Goal: Task Accomplishment & Management: Manage account settings

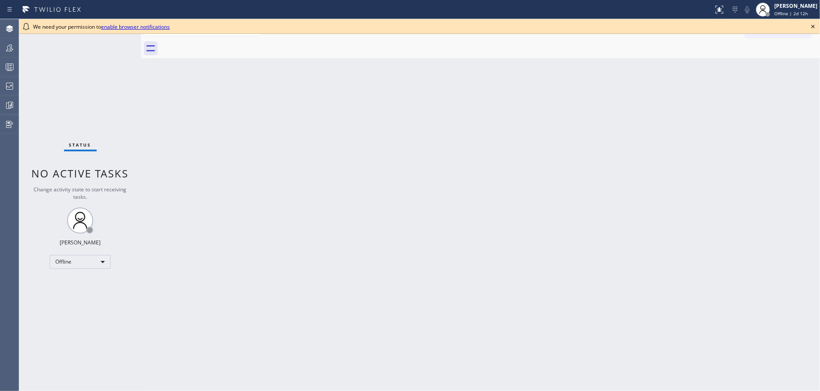
click at [814, 28] on icon at bounding box center [813, 26] width 10 height 10
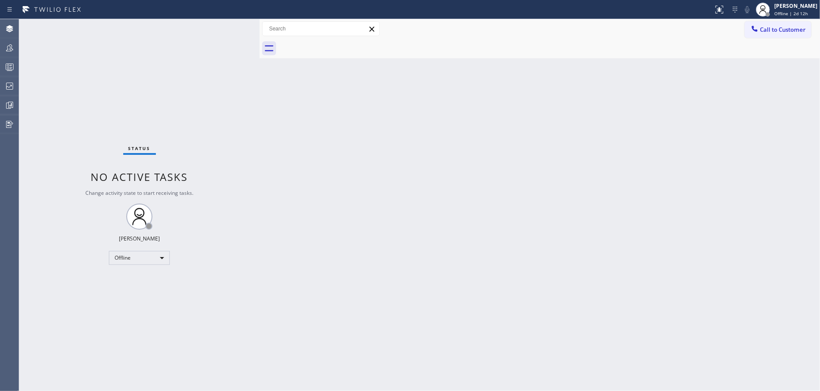
drag, startPoint x: 142, startPoint y: 22, endPoint x: 275, endPoint y: 22, distance: 133.2
click at [259, 22] on div at bounding box center [259, 205] width 0 height 372
click at [153, 257] on div "Offline" at bounding box center [146, 258] width 61 height 14
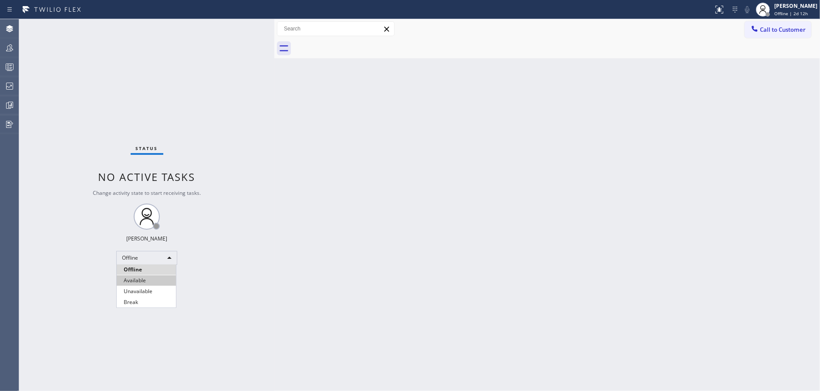
click at [152, 282] on li "Available" at bounding box center [146, 281] width 59 height 10
click at [142, 254] on div "Available" at bounding box center [146, 258] width 61 height 14
click at [148, 294] on li "Unavailable" at bounding box center [146, 291] width 59 height 10
click at [6, 72] on div at bounding box center [9, 66] width 19 height 17
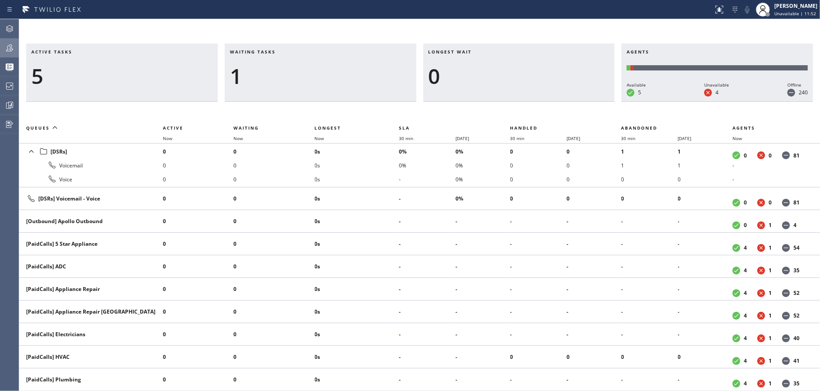
click at [7, 54] on div at bounding box center [9, 47] width 19 height 17
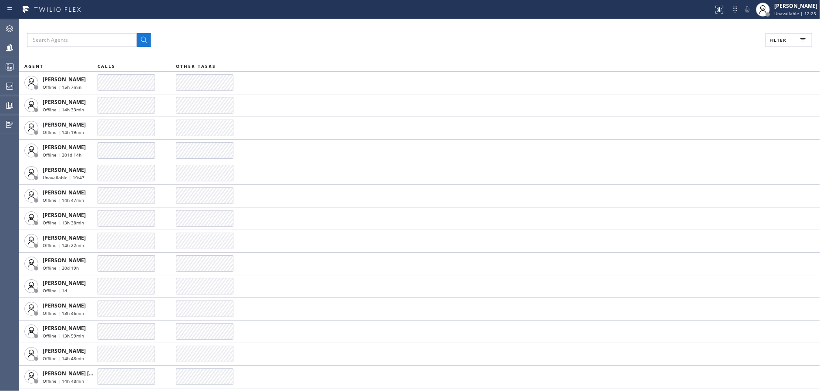
click at [765, 34] on button "Filter" at bounding box center [788, 40] width 47 height 14
click at [694, 102] on input "Available" at bounding box center [693, 103] width 10 height 10
checkbox input "true"
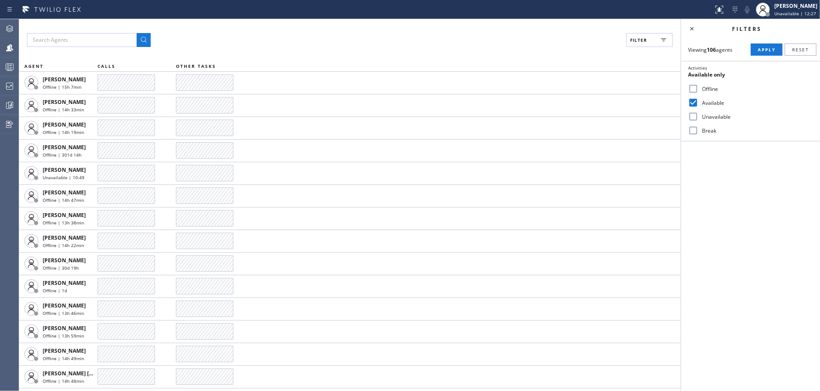
drag, startPoint x: 694, startPoint y: 118, endPoint x: 697, endPoint y: 131, distance: 13.7
click at [694, 119] on input "Unavailable" at bounding box center [693, 116] width 10 height 10
checkbox input "true"
click at [697, 130] on input "Break" at bounding box center [693, 130] width 10 height 10
checkbox input "true"
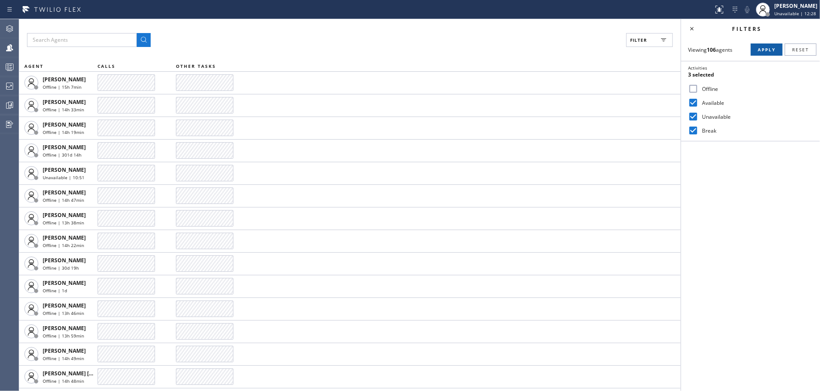
drag, startPoint x: 764, startPoint y: 51, endPoint x: 709, endPoint y: 42, distance: 55.7
click at [763, 51] on span "Apply" at bounding box center [767, 50] width 18 height 6
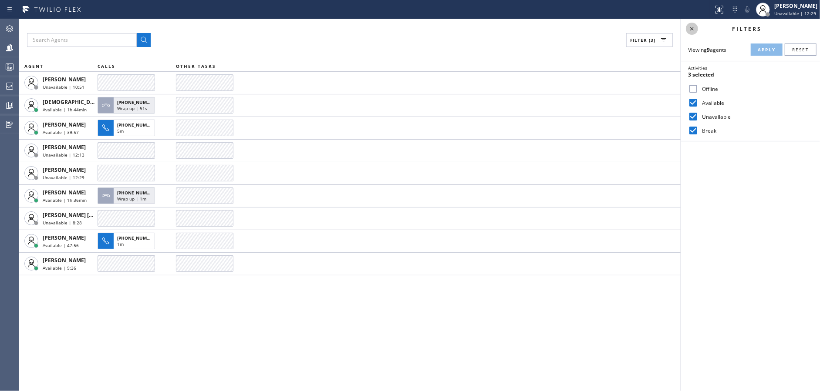
click at [691, 25] on icon at bounding box center [692, 29] width 10 height 10
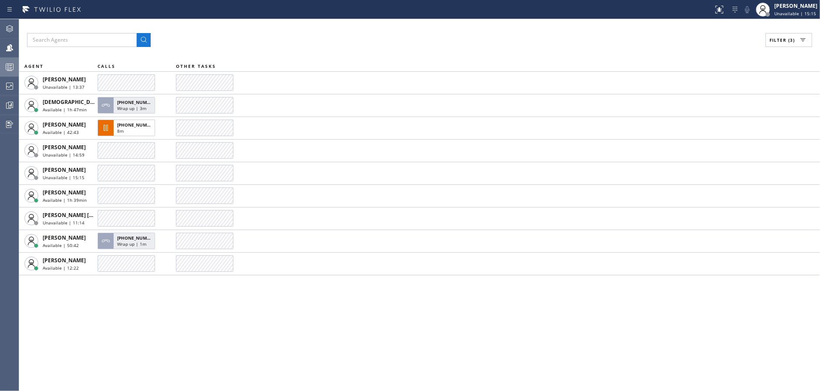
click at [0, 63] on div at bounding box center [9, 67] width 19 height 10
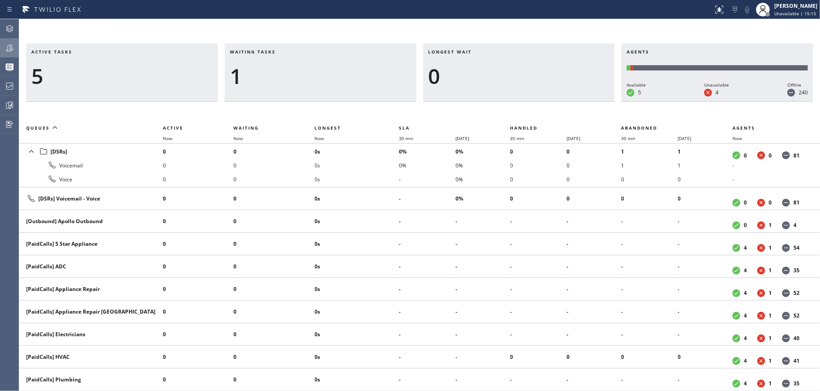
click at [0, 47] on div at bounding box center [9, 48] width 19 height 10
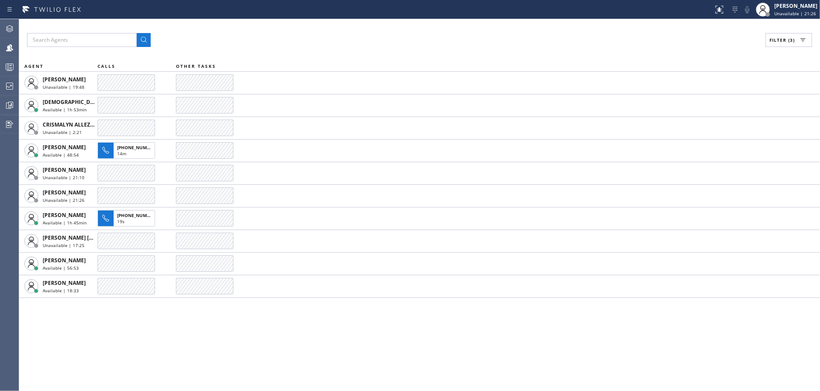
click at [331, 49] on div "Filter (3) AGENT CALLS OTHER TASKS Alynna Marie Pasumala Unavailable | 19:48 Ch…" at bounding box center [419, 205] width 801 height 372
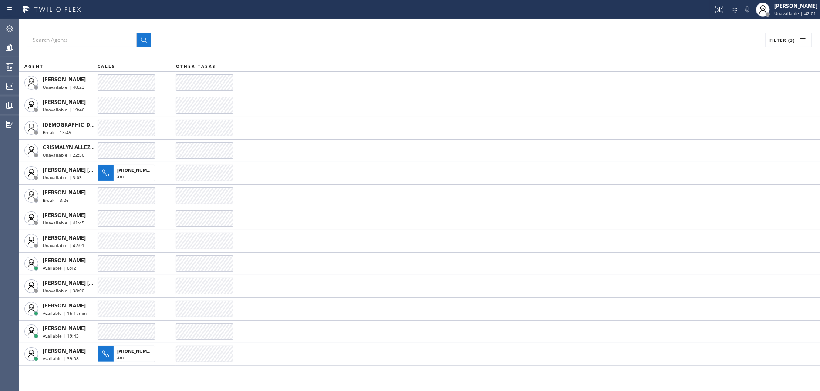
click at [324, 51] on div "Filter (3) AGENT CALLS OTHER TASKS Alynna Marie Pasumala Unavailable | 40:23 An…" at bounding box center [419, 205] width 801 height 372
click at [11, 69] on icon at bounding box center [9, 67] width 10 height 10
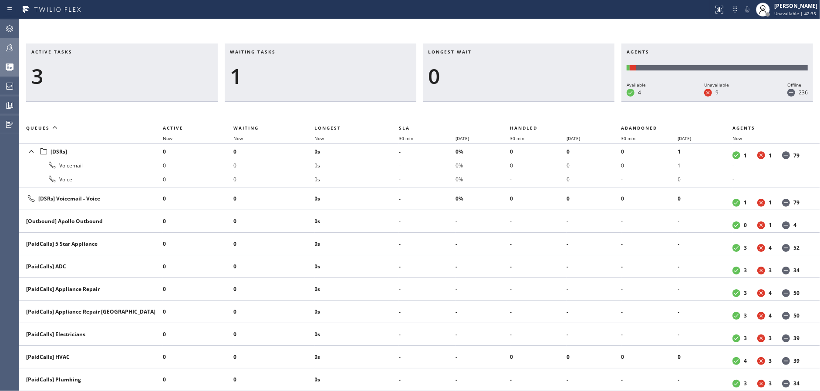
click at [9, 56] on button "Teams" at bounding box center [9, 47] width 19 height 19
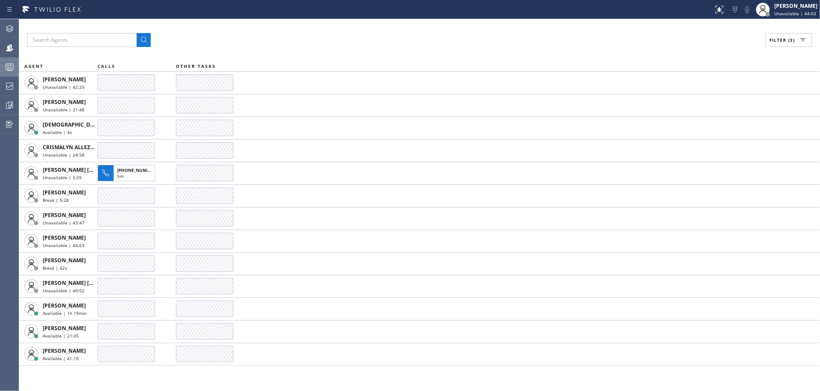
click at [462, 43] on div "Filter (3)" at bounding box center [419, 40] width 785 height 14
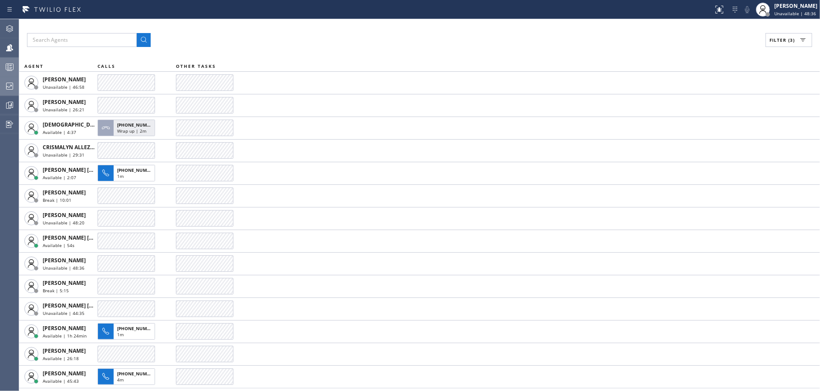
click at [2, 84] on div at bounding box center [9, 86] width 19 height 10
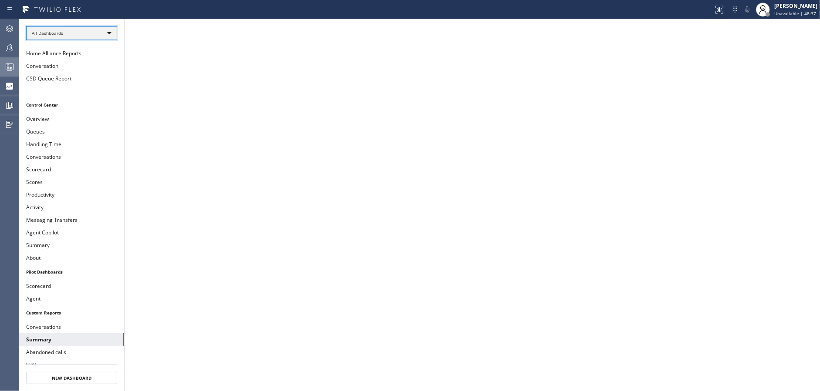
click at [87, 34] on div "All Dashboards" at bounding box center [71, 33] width 91 height 14
click at [81, 88] on li "Custom Reports" at bounding box center [71, 89] width 89 height 10
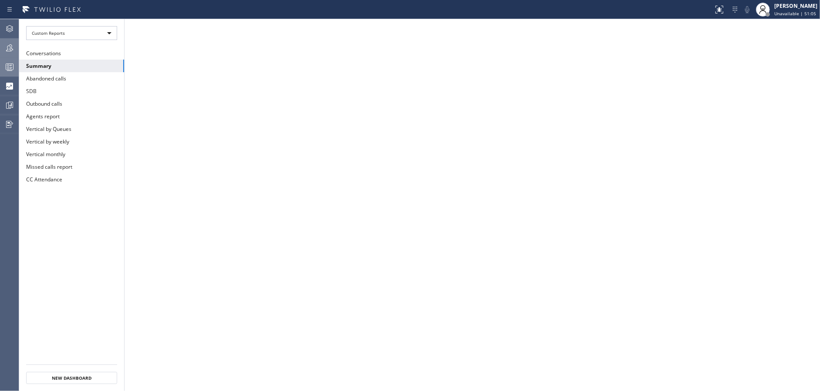
click at [1, 44] on div at bounding box center [9, 48] width 19 height 10
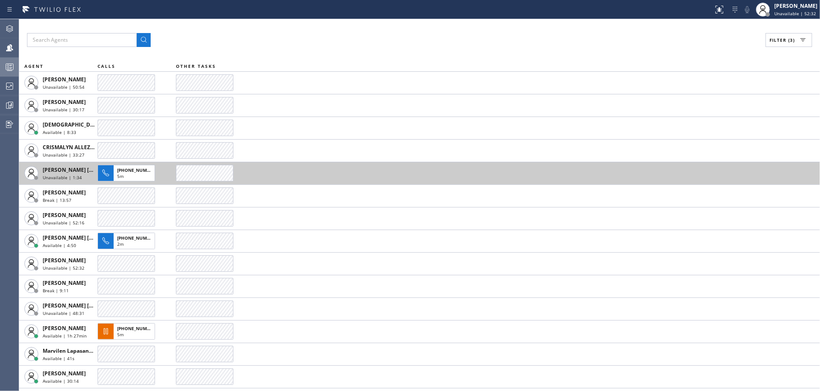
scroll to position [20, 0]
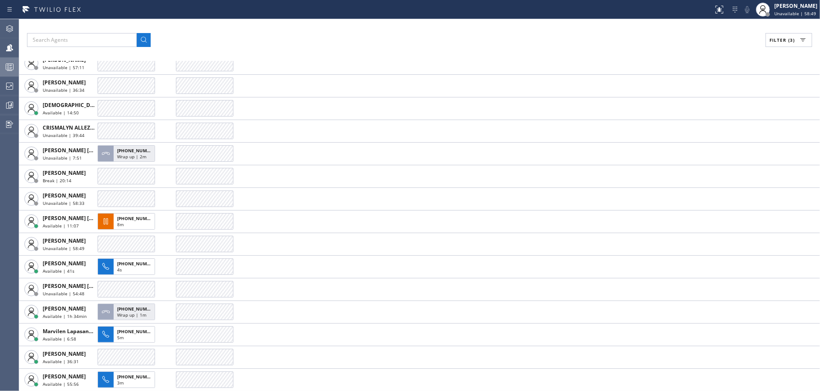
click at [4, 70] on icon at bounding box center [9, 67] width 10 height 10
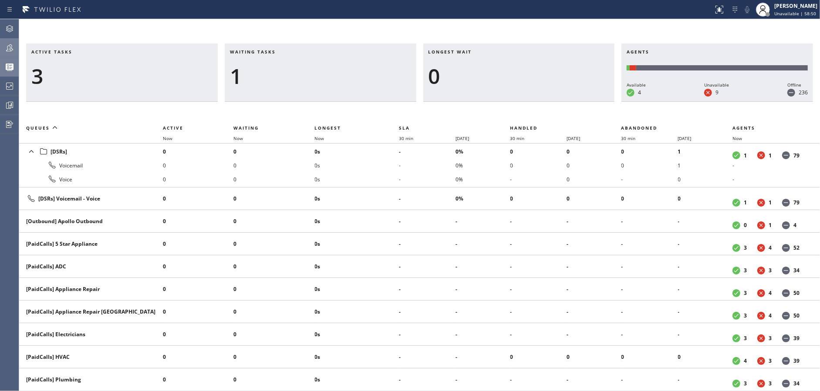
click at [7, 48] on icon at bounding box center [9, 47] width 7 height 7
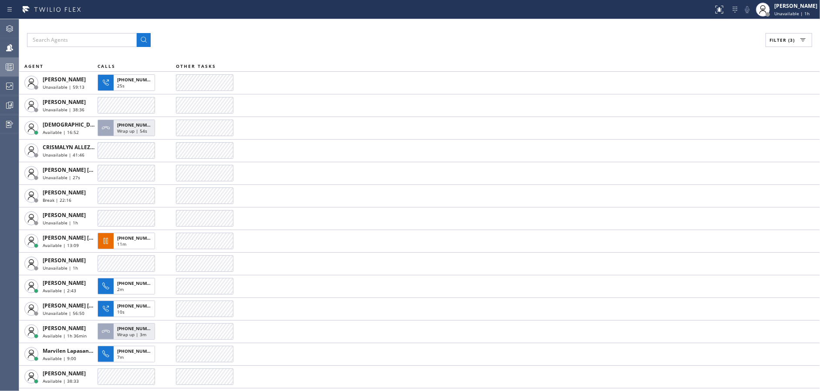
click at [7, 70] on icon at bounding box center [9, 67] width 10 height 10
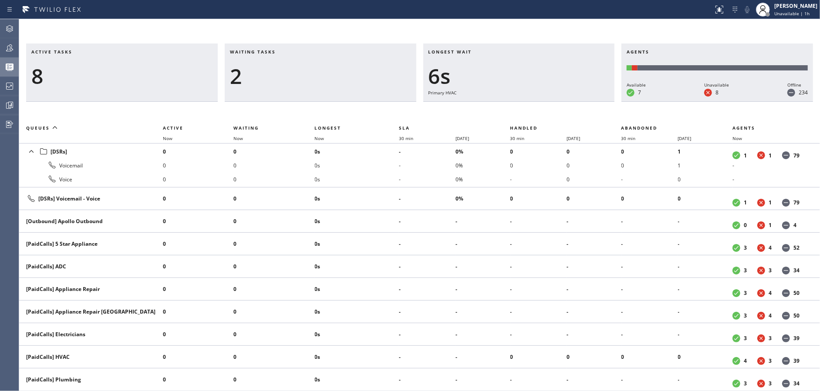
click at [7, 51] on icon at bounding box center [9, 48] width 10 height 10
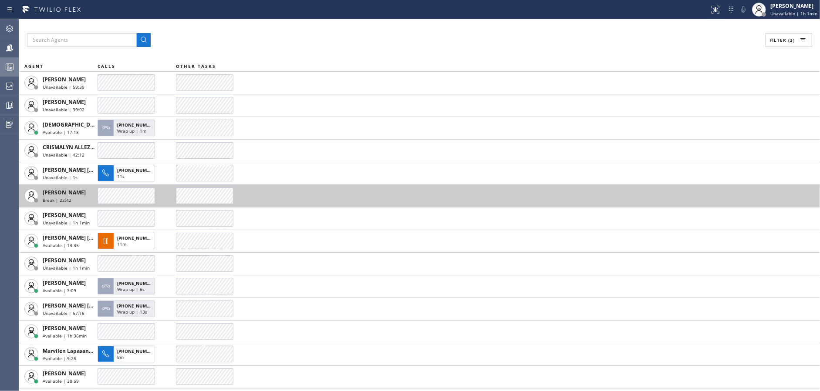
scroll to position [20, 0]
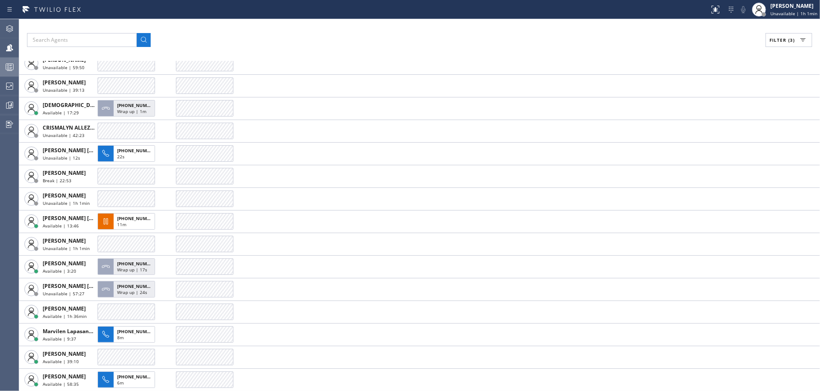
click at [0, 71] on div at bounding box center [9, 67] width 19 height 10
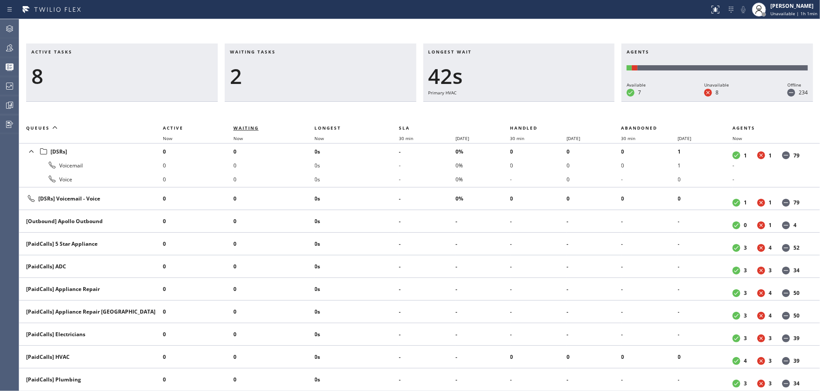
click at [243, 128] on span "Waiting" at bounding box center [245, 128] width 25 height 6
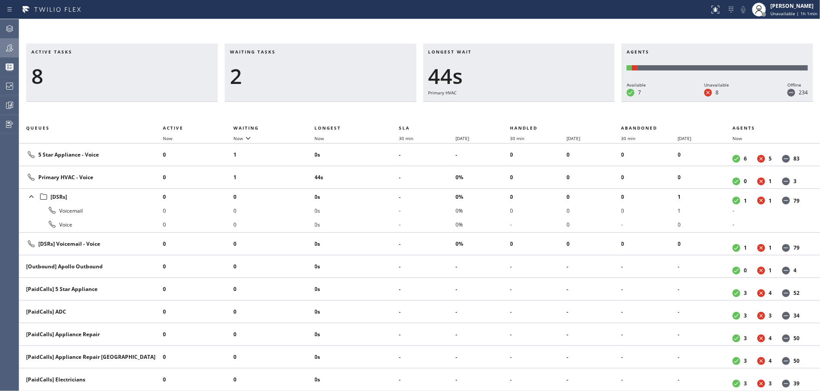
click at [2, 50] on div at bounding box center [9, 48] width 19 height 10
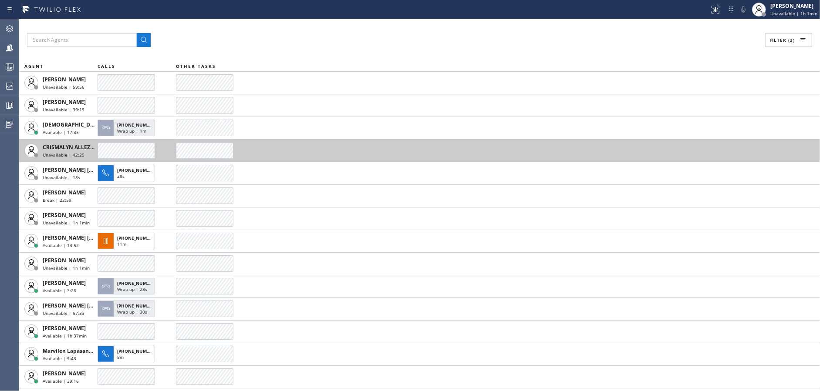
scroll to position [20, 0]
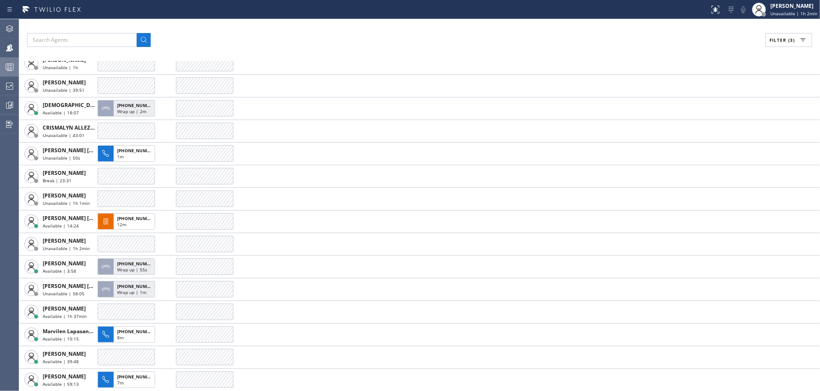
click at [0, 70] on div at bounding box center [9, 67] width 19 height 10
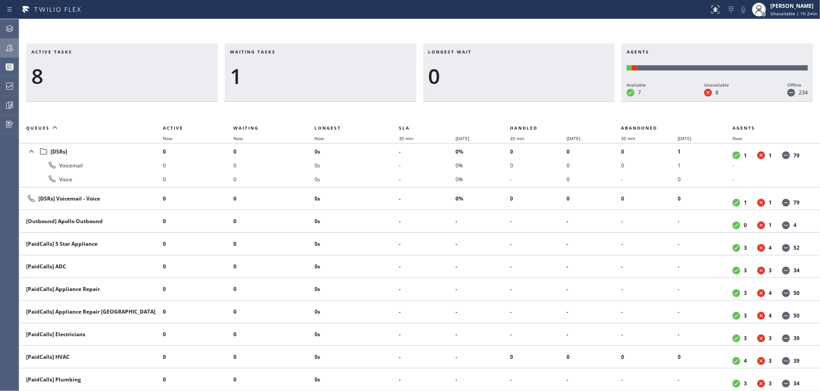
click at [0, 46] on div at bounding box center [9, 48] width 19 height 10
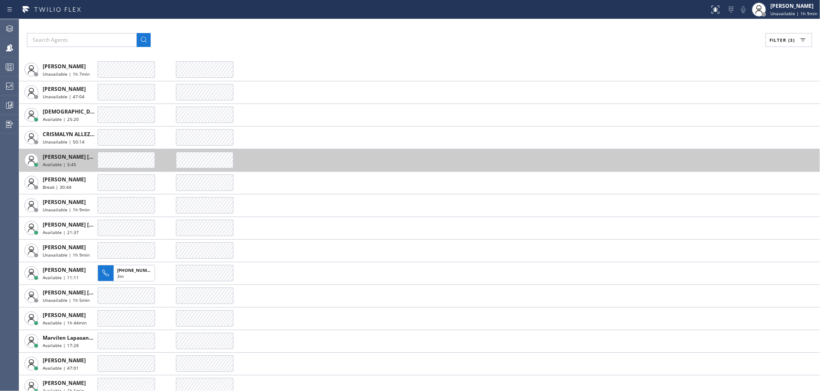
scroll to position [20, 0]
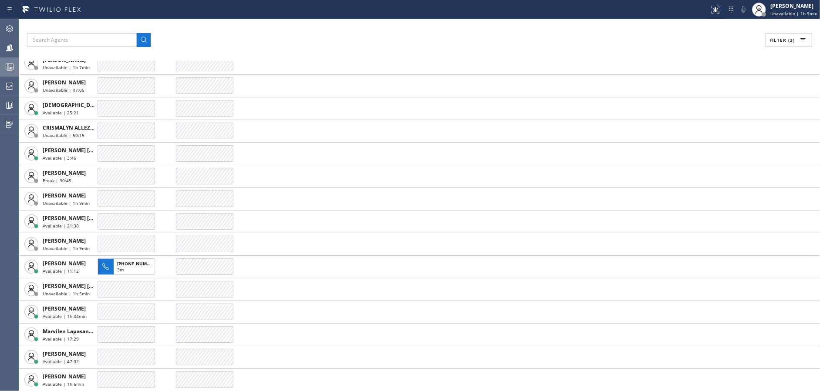
click at [7, 65] on circle at bounding box center [8, 66] width 2 height 2
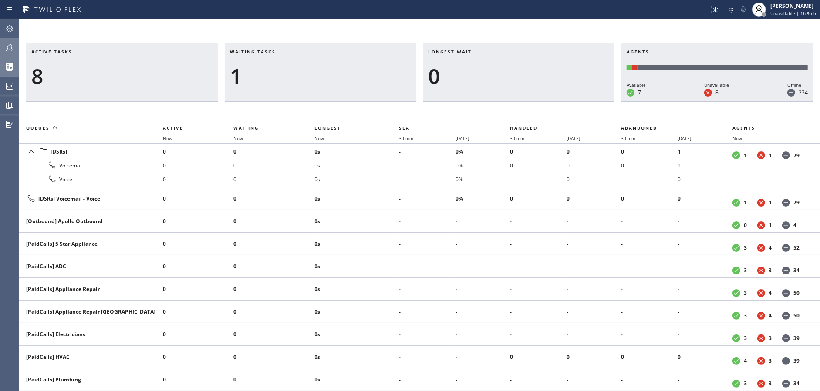
click at [8, 47] on icon at bounding box center [9, 48] width 10 height 10
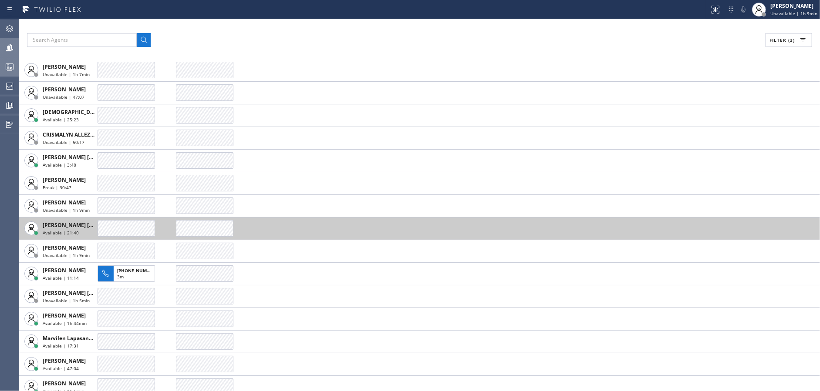
scroll to position [20, 0]
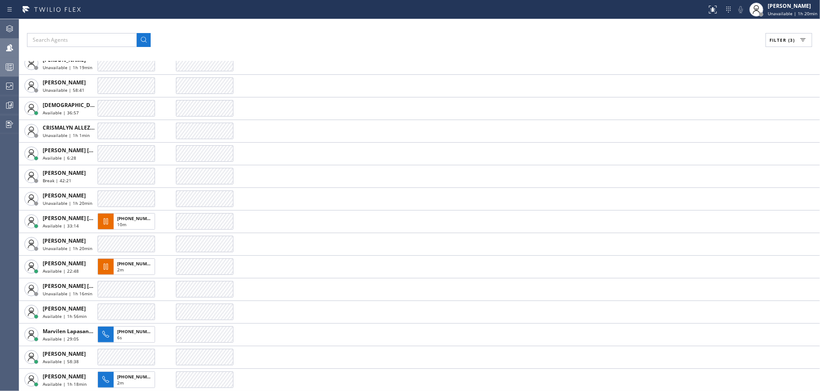
click at [2, 58] on div at bounding box center [9, 66] width 19 height 17
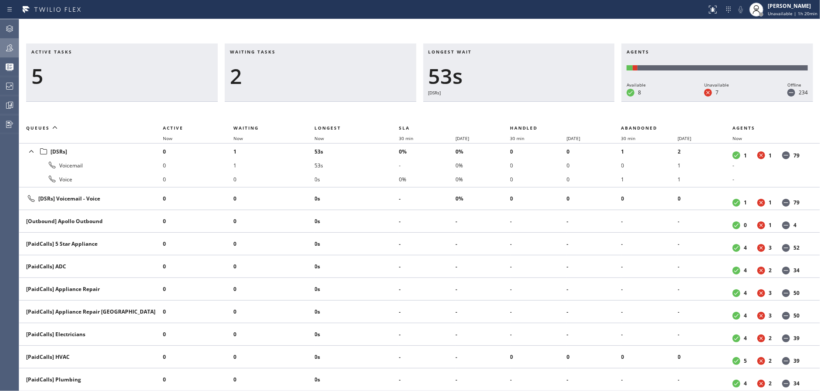
click at [3, 51] on div at bounding box center [9, 48] width 19 height 10
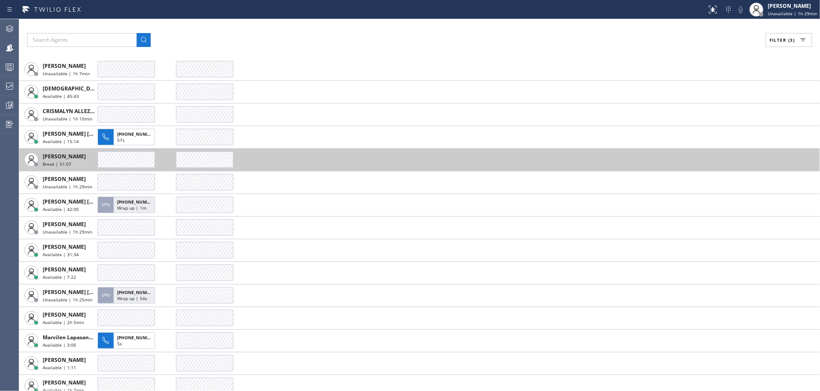
scroll to position [65, 0]
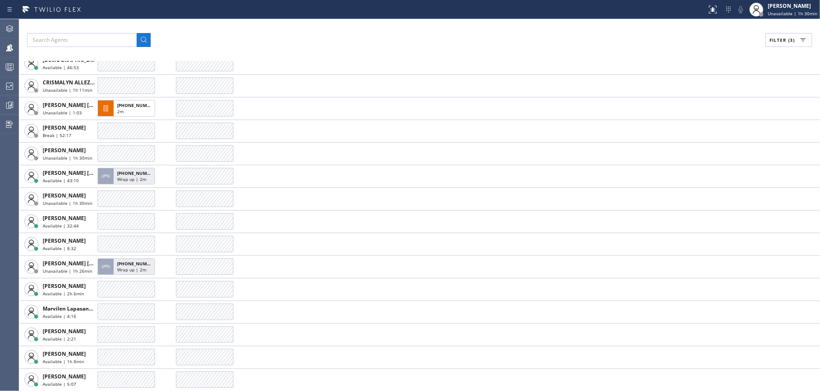
click at [343, 56] on div "Filter (3) AGENT CALLS OTHER TASKS Alynna Marie Pasumala Unavailable | 1h 29min…" at bounding box center [419, 205] width 801 height 372
click at [10, 81] on icon at bounding box center [9, 86] width 10 height 10
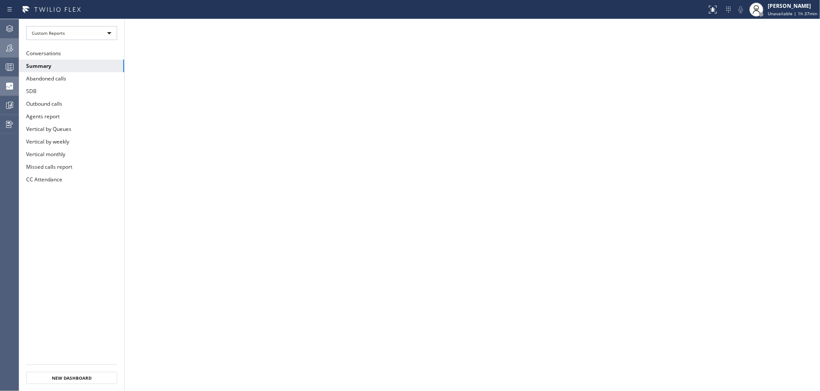
click at [8, 56] on div at bounding box center [9, 47] width 19 height 17
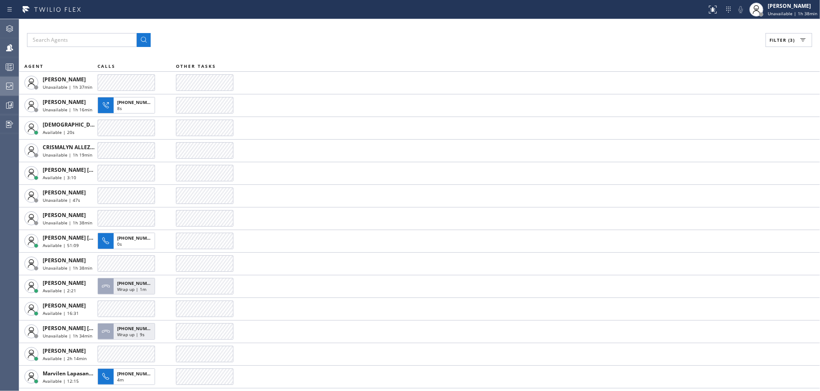
click at [276, 34] on div "Filter (3)" at bounding box center [419, 40] width 785 height 14
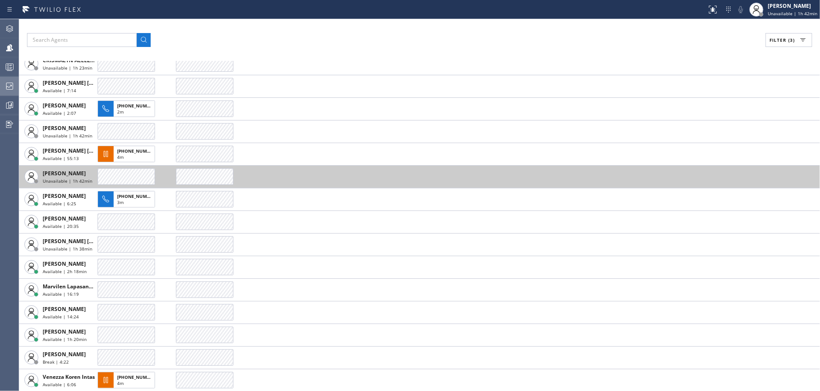
scroll to position [44, 0]
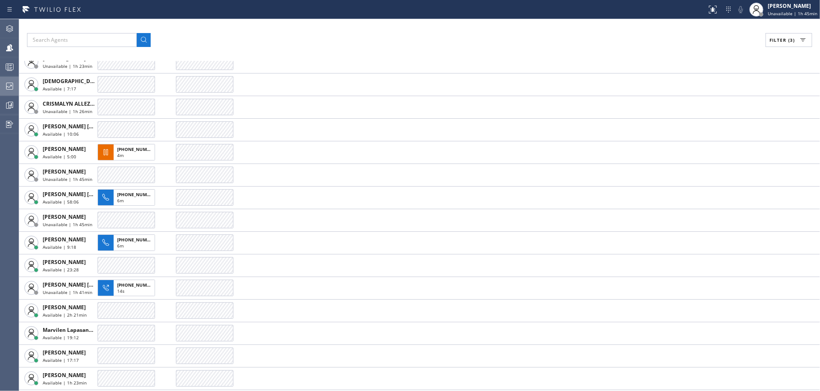
click at [340, 40] on div "Filter (3)" at bounding box center [419, 40] width 785 height 14
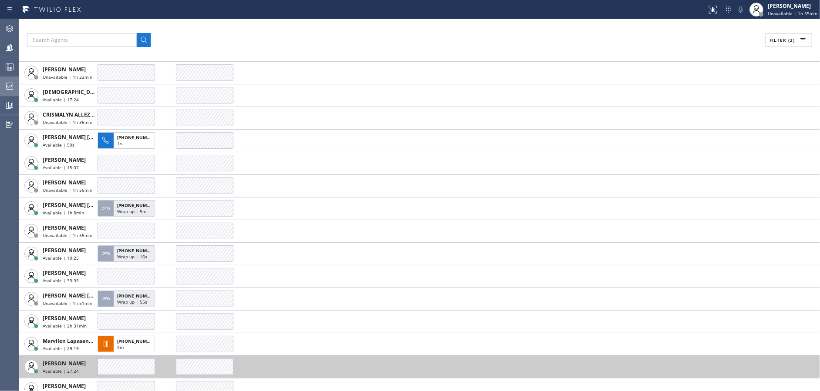
scroll to position [0, 0]
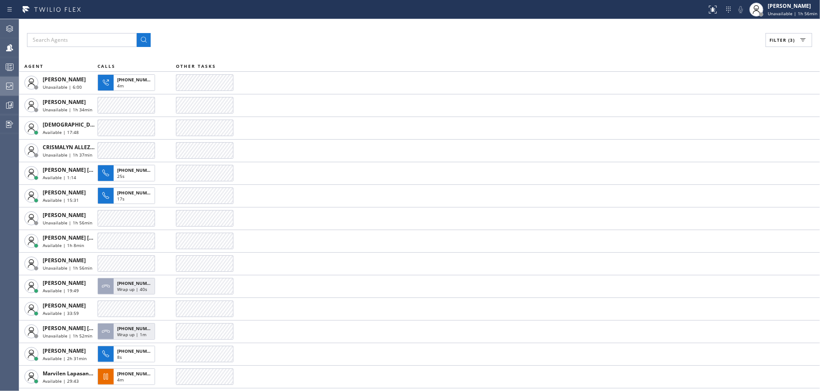
click at [0, 66] on div at bounding box center [9, 67] width 19 height 10
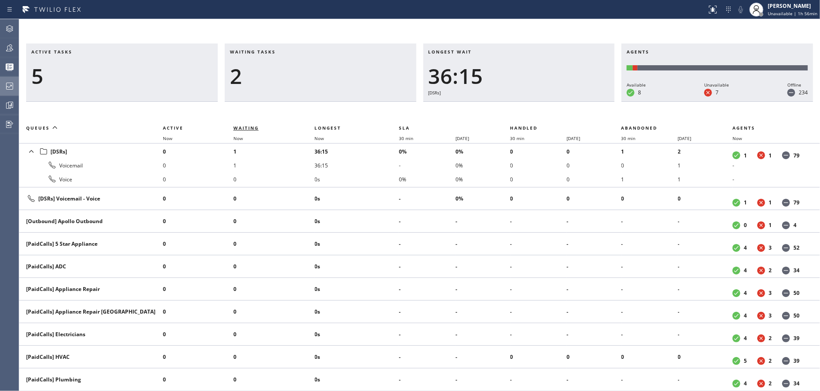
click at [241, 129] on span "Waiting" at bounding box center [245, 128] width 25 height 6
drag, startPoint x: 2, startPoint y: 49, endPoint x: 44, endPoint y: 56, distance: 42.3
click at [1, 49] on div at bounding box center [9, 48] width 19 height 10
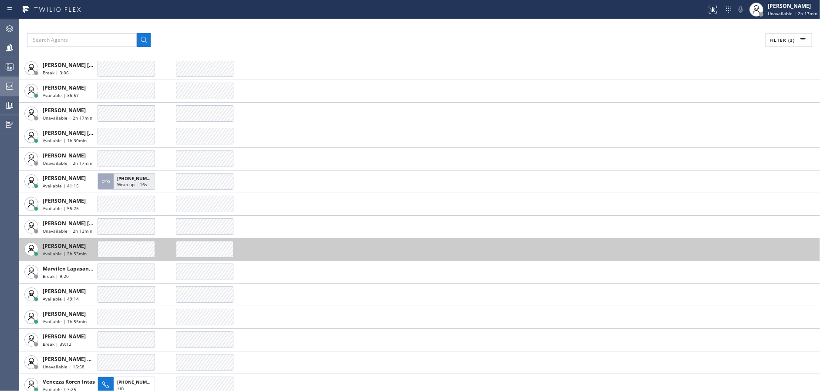
scroll to position [110, 0]
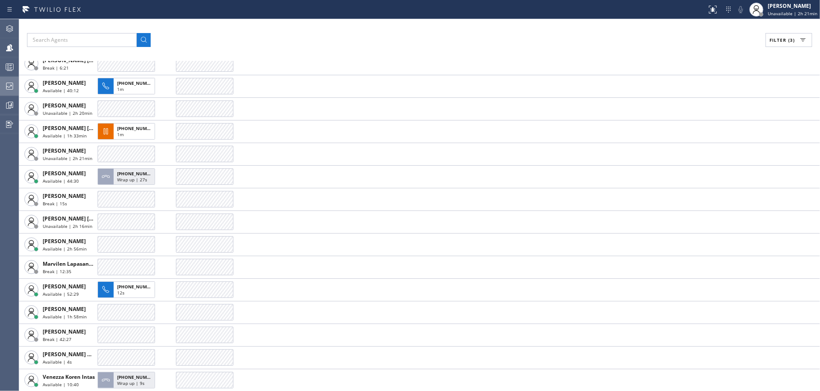
click at [6, 82] on icon at bounding box center [9, 86] width 10 height 10
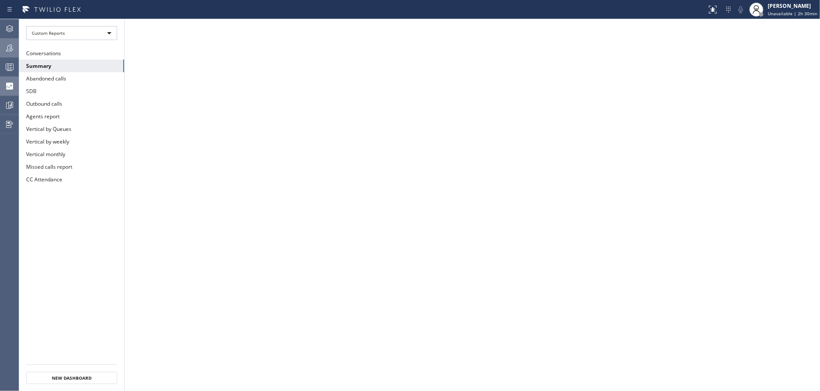
click at [8, 53] on icon at bounding box center [9, 48] width 10 height 10
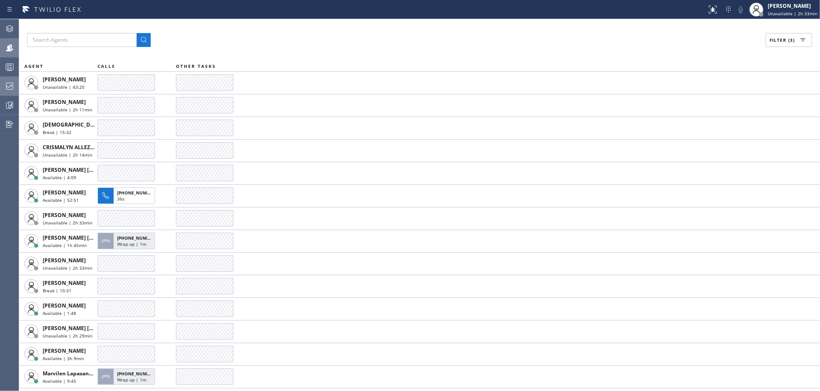
click at [296, 61] on th "OTHER TASKS" at bounding box center [498, 66] width 644 height 10
click at [6, 67] on rect at bounding box center [9, 67] width 7 height 6
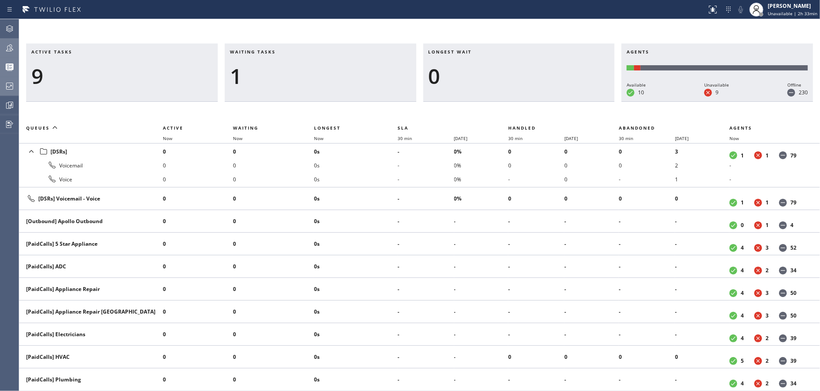
click at [13, 51] on icon at bounding box center [9, 48] width 10 height 10
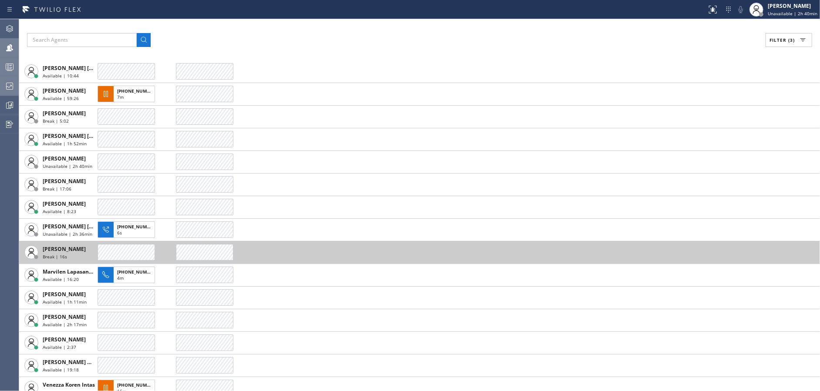
scroll to position [110, 0]
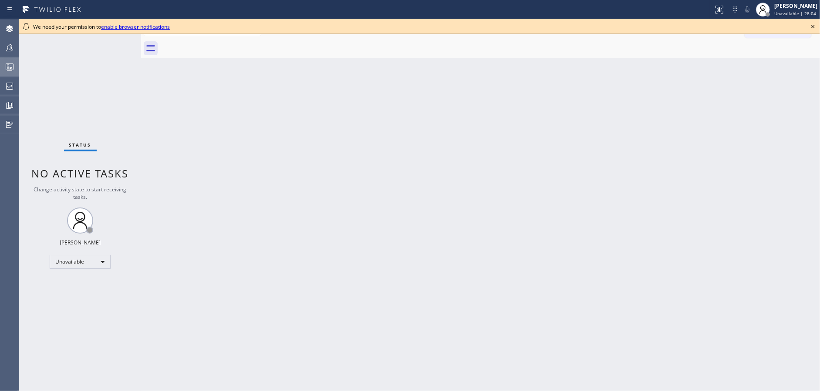
click at [0, 64] on div at bounding box center [9, 67] width 19 height 10
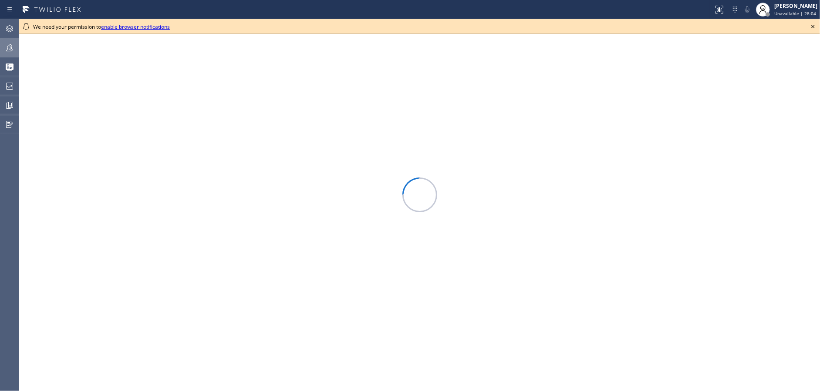
click at [1, 51] on div at bounding box center [9, 48] width 19 height 10
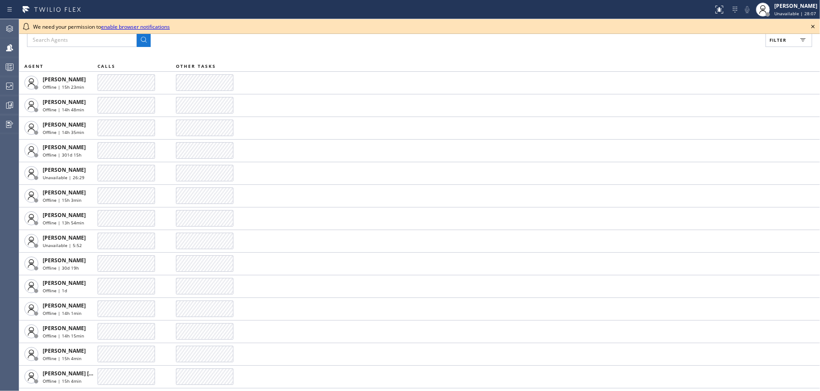
click at [812, 24] on icon at bounding box center [813, 26] width 10 height 10
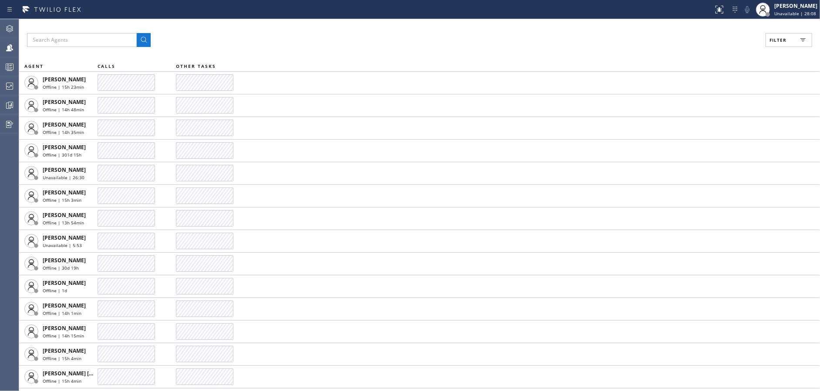
click at [783, 40] on span "Filter" at bounding box center [777, 40] width 17 height 6
drag, startPoint x: 693, startPoint y: 101, endPoint x: 693, endPoint y: 119, distance: 17.4
click at [693, 103] on input "Available" at bounding box center [693, 103] width 10 height 10
checkbox input "true"
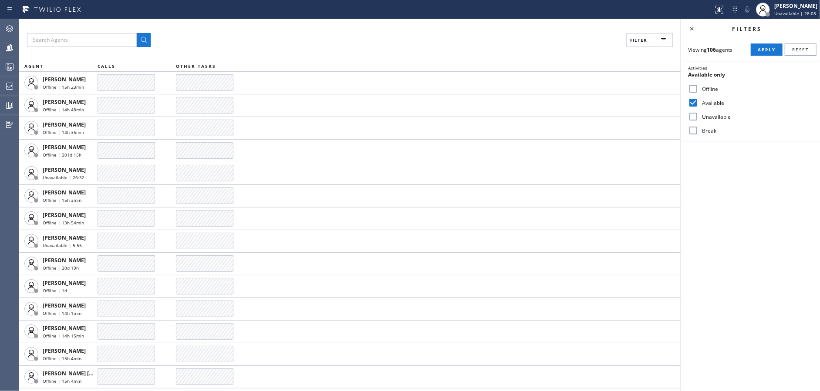
click at [693, 119] on input "Unavailable" at bounding box center [693, 116] width 10 height 10
checkbox input "true"
click at [696, 128] on input "Break" at bounding box center [693, 130] width 10 height 10
checkbox input "true"
click at [760, 47] on span "Apply" at bounding box center [767, 50] width 18 height 6
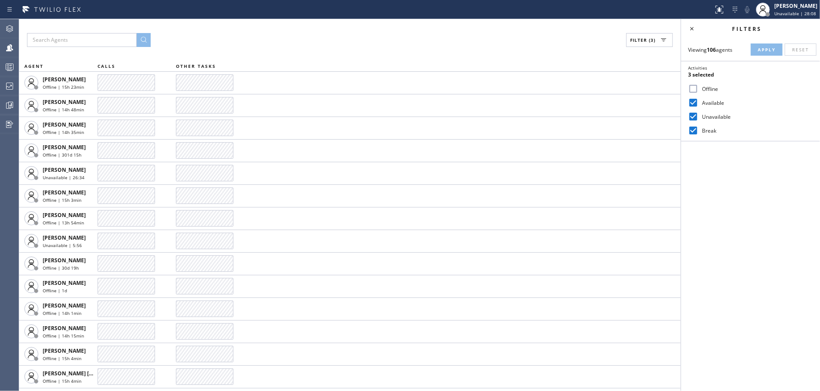
click at [695, 25] on icon at bounding box center [692, 29] width 10 height 10
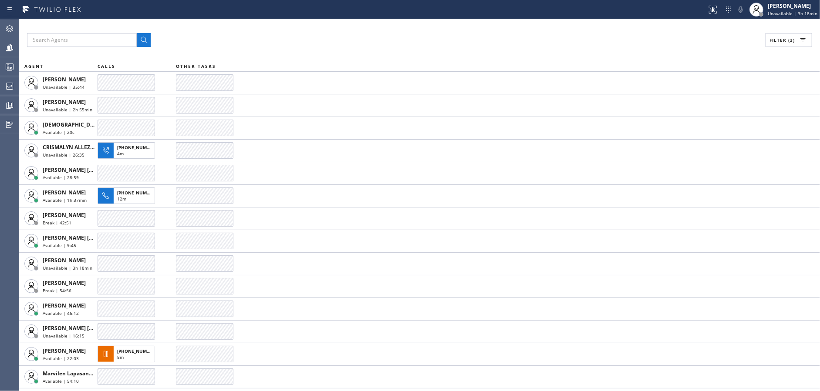
click at [321, 45] on div "Filter (3)" at bounding box center [419, 40] width 785 height 14
click at [1, 82] on div at bounding box center [9, 86] width 19 height 10
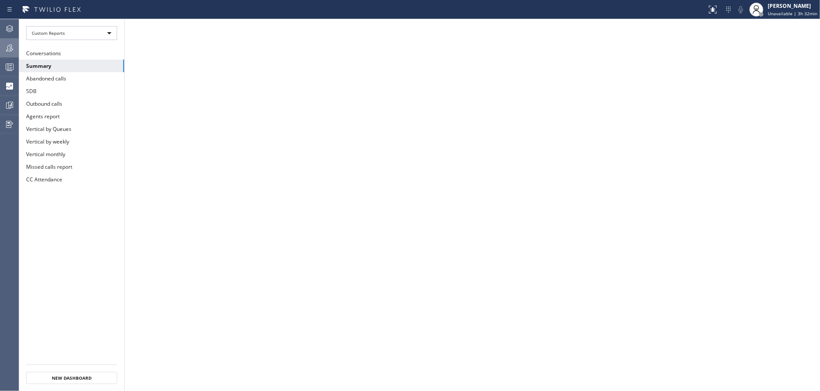
click at [8, 44] on icon at bounding box center [9, 48] width 10 height 10
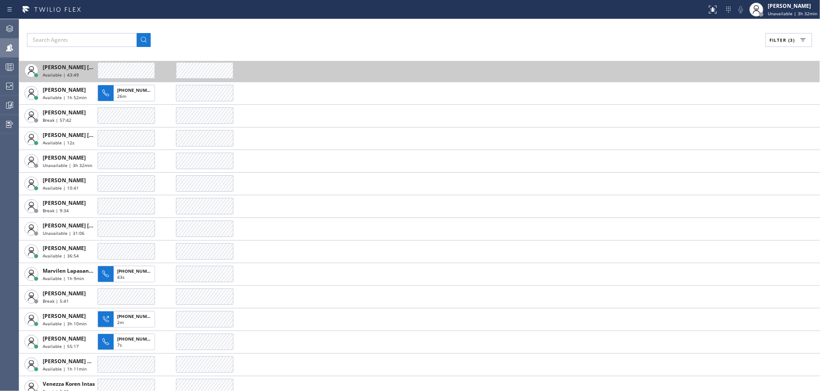
scroll to position [110, 0]
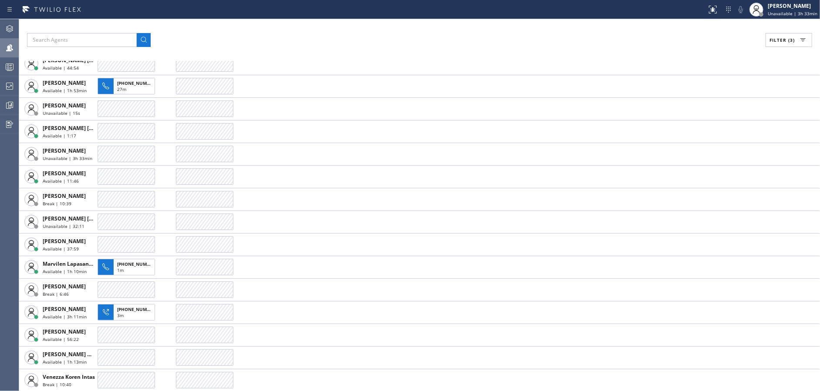
click at [305, 30] on div "Filter (3) AGENT CALLS OTHER TASKS [PERSON_NAME] Unavailable | 51:39 [PERSON_NA…" at bounding box center [419, 205] width 801 height 372
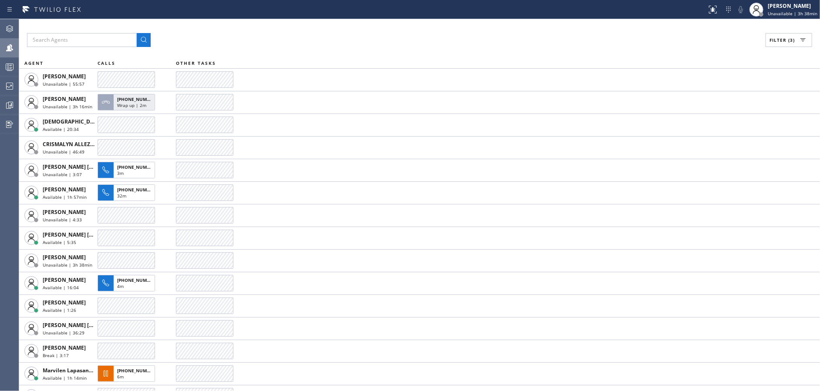
scroll to position [0, 0]
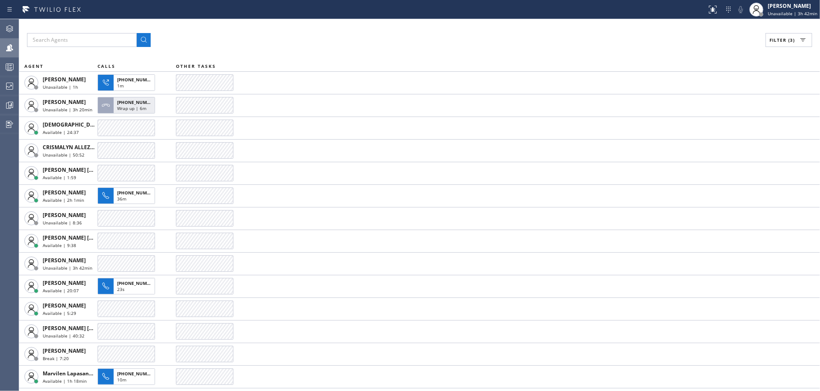
drag, startPoint x: 318, startPoint y: 77, endPoint x: 315, endPoint y: 67, distance: 10.9
click at [318, 77] on td at bounding box center [498, 82] width 644 height 23
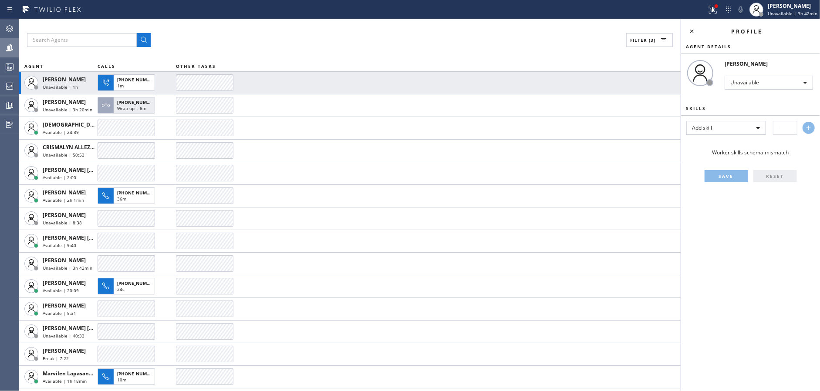
click at [317, 20] on div "Filter (3) AGENT CALLS OTHER TASKS [PERSON_NAME] Unavailable | 1h [PHONE_NUMBER…" at bounding box center [349, 205] width 661 height 372
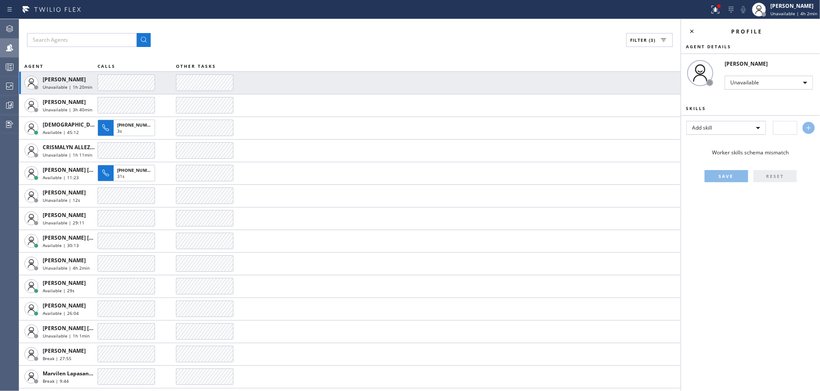
click at [317, 47] on div "Filter (3) AGENT CALLS OTHER TASKS [PERSON_NAME] Unavailable | 1h 20min [PERSON…" at bounding box center [349, 205] width 661 height 372
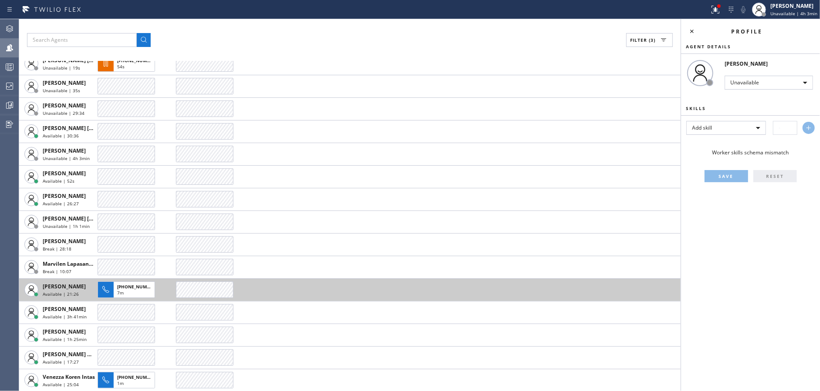
scroll to position [132, 0]
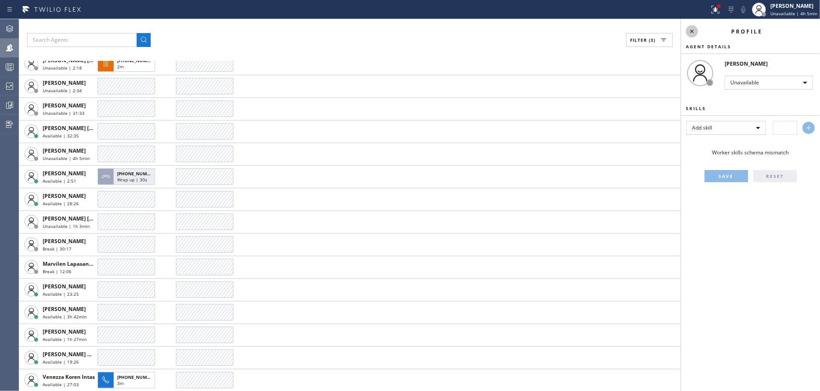
drag, startPoint x: 694, startPoint y: 34, endPoint x: 706, endPoint y: 20, distance: 18.2
click at [694, 33] on icon at bounding box center [692, 31] width 10 height 10
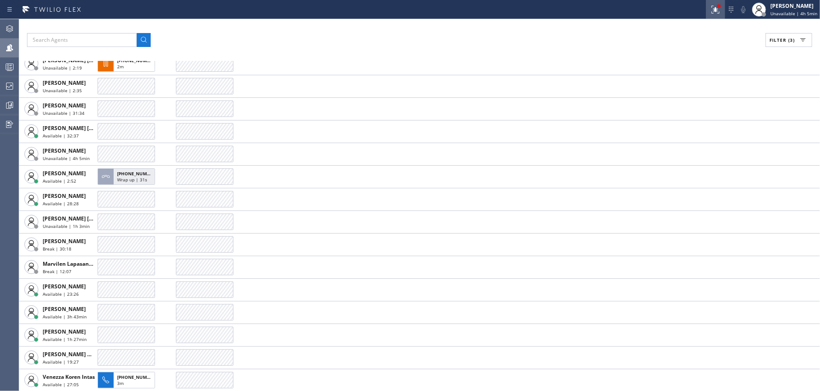
click at [710, 10] on div at bounding box center [715, 9] width 19 height 10
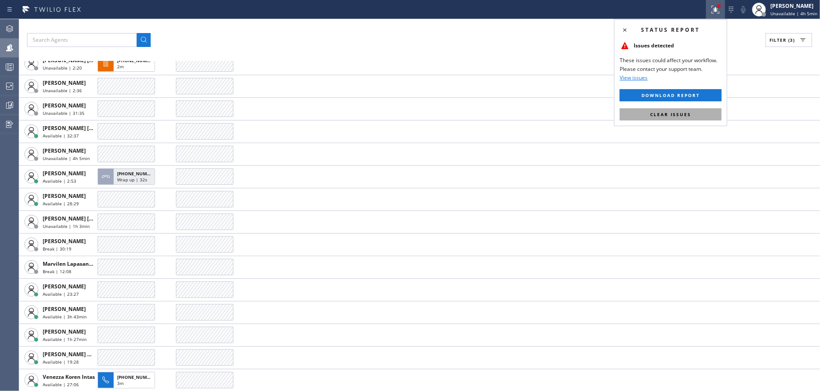
click at [709, 119] on button "Clear issues" at bounding box center [671, 114] width 102 height 12
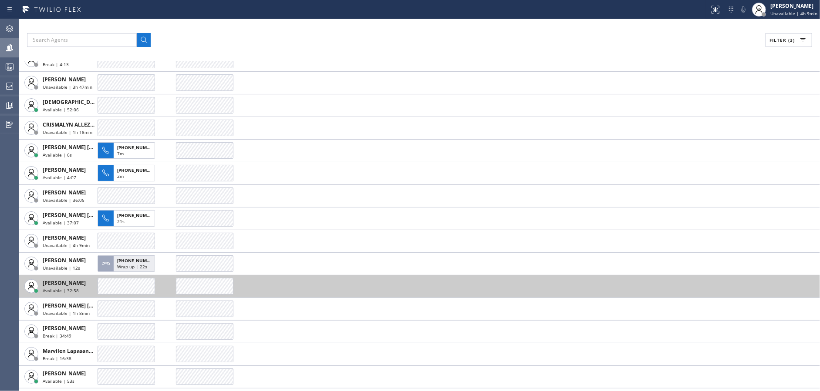
scroll to position [110, 0]
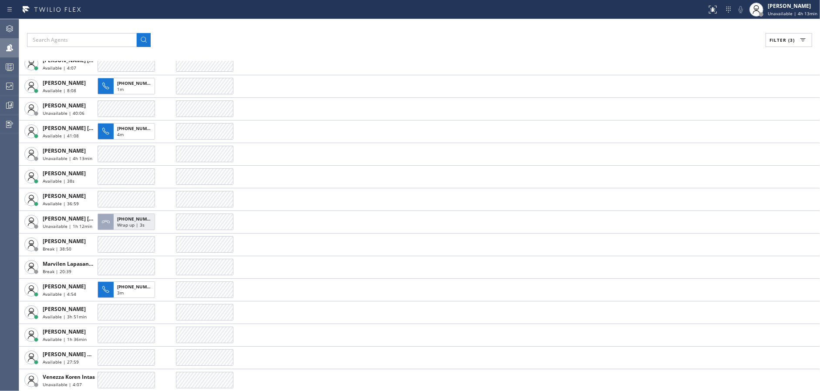
click at [298, 59] on div "Filter (3) AGENT CALLS OTHER TASKS [PERSON_NAME] Break | 8:14 [PERSON_NAME] Una…" at bounding box center [419, 205] width 801 height 372
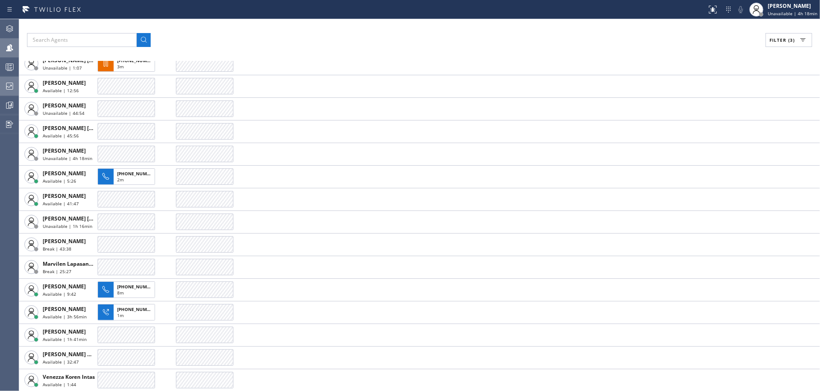
click at [7, 87] on icon at bounding box center [9, 86] width 7 height 7
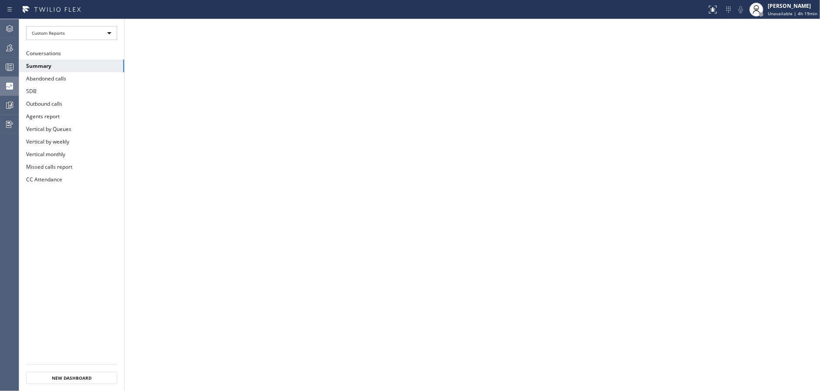
drag, startPoint x: 0, startPoint y: 49, endPoint x: 57, endPoint y: 49, distance: 57.5
click at [0, 49] on div at bounding box center [9, 48] width 19 height 10
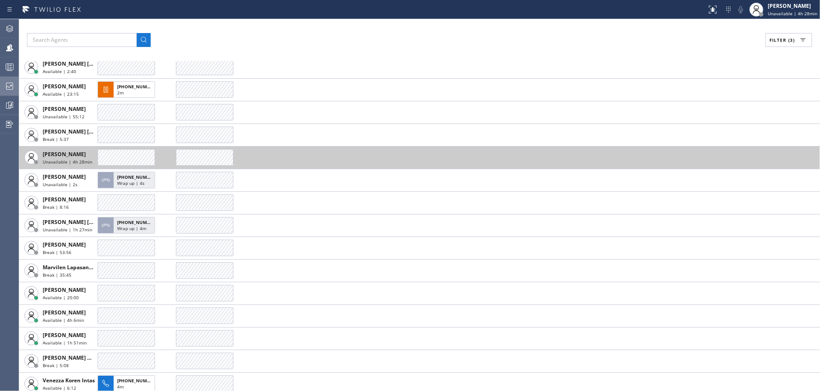
scroll to position [110, 0]
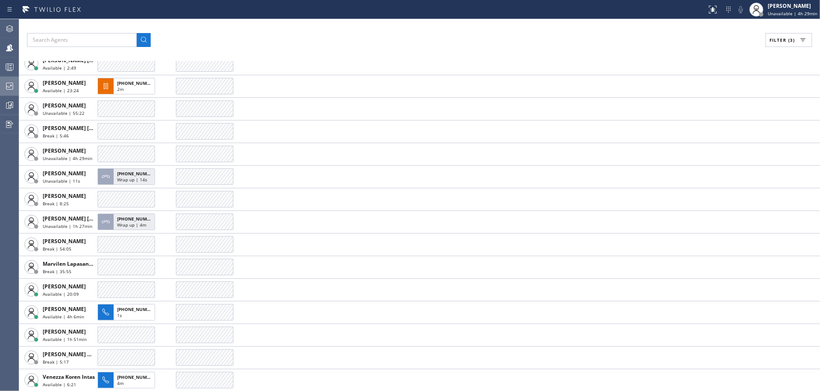
click at [308, 37] on div "Filter (3)" at bounding box center [419, 40] width 785 height 14
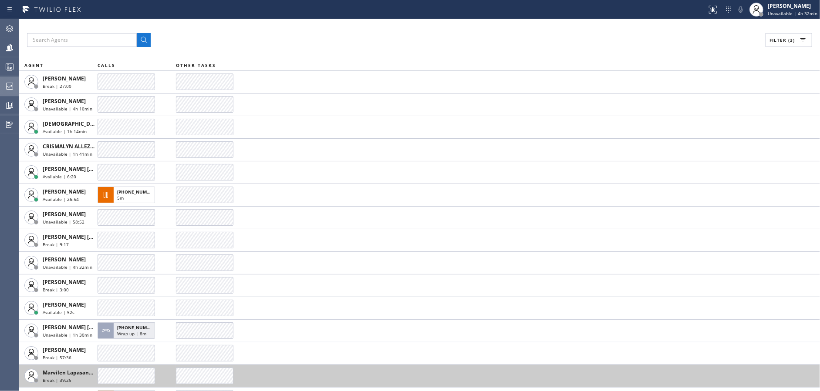
scroll to position [0, 0]
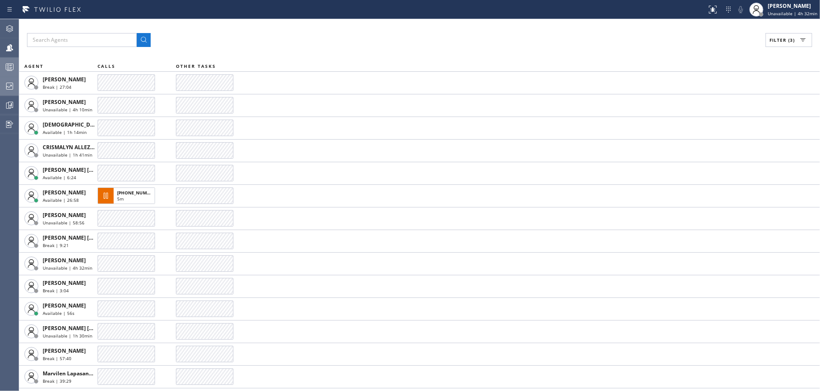
click at [0, 67] on div at bounding box center [9, 67] width 19 height 10
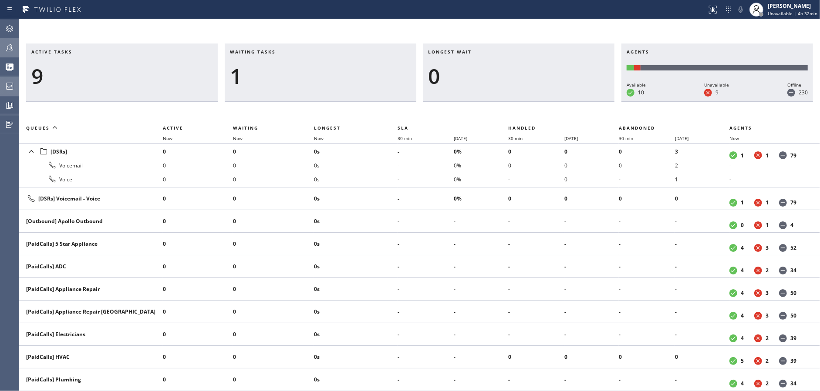
click at [2, 47] on div at bounding box center [9, 48] width 19 height 10
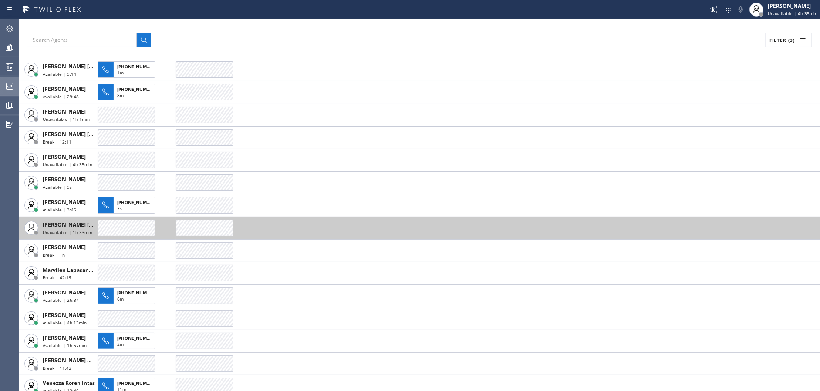
scroll to position [110, 0]
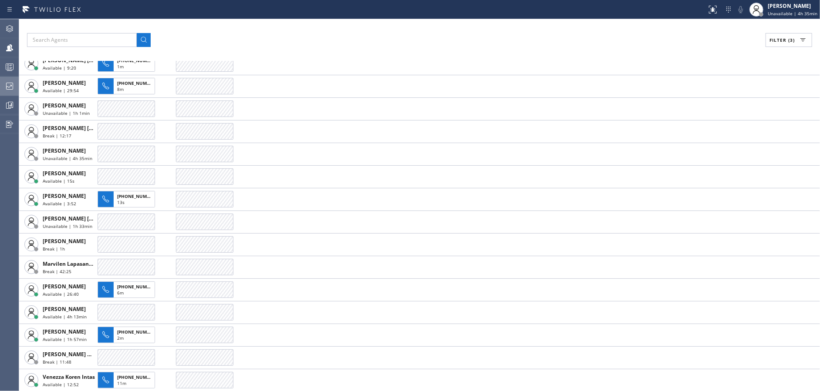
drag, startPoint x: 267, startPoint y: 37, endPoint x: 329, endPoint y: 32, distance: 62.5
click at [272, 37] on div "Filter (3)" at bounding box center [419, 40] width 785 height 14
click at [785, 43] on button "Filter (3)" at bounding box center [788, 40] width 47 height 14
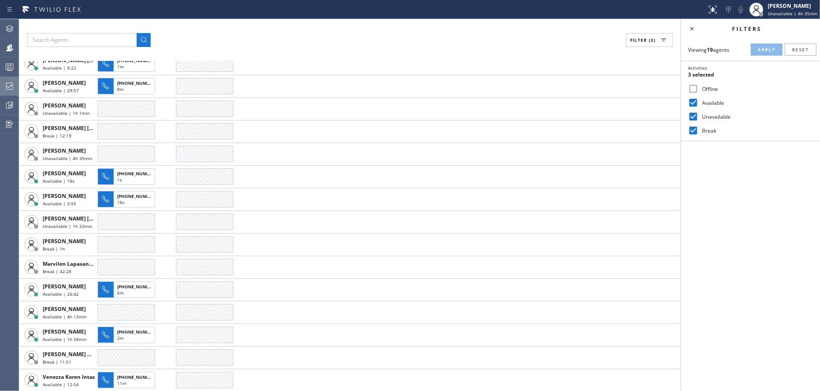
drag, startPoint x: 693, startPoint y: 101, endPoint x: 693, endPoint y: 122, distance: 20.9
click at [693, 104] on input "Available" at bounding box center [693, 103] width 10 height 10
checkbox input "false"
drag, startPoint x: 693, startPoint y: 122, endPoint x: 699, endPoint y: 118, distance: 7.8
click at [694, 122] on div "Unavailable" at bounding box center [750, 117] width 139 height 14
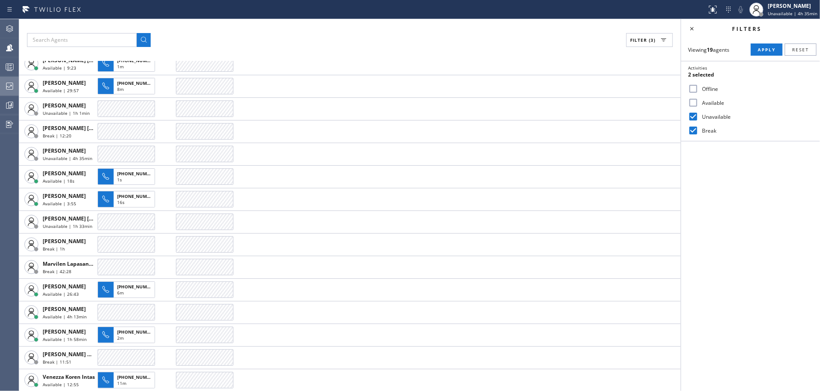
click at [696, 116] on input "Unavailable" at bounding box center [693, 116] width 10 height 10
checkbox input "false"
click at [755, 54] on button "Apply" at bounding box center [767, 50] width 32 height 12
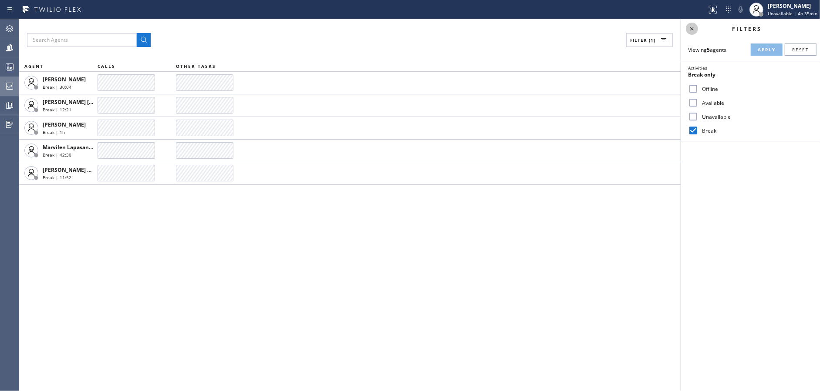
click at [695, 27] on icon at bounding box center [692, 29] width 10 height 10
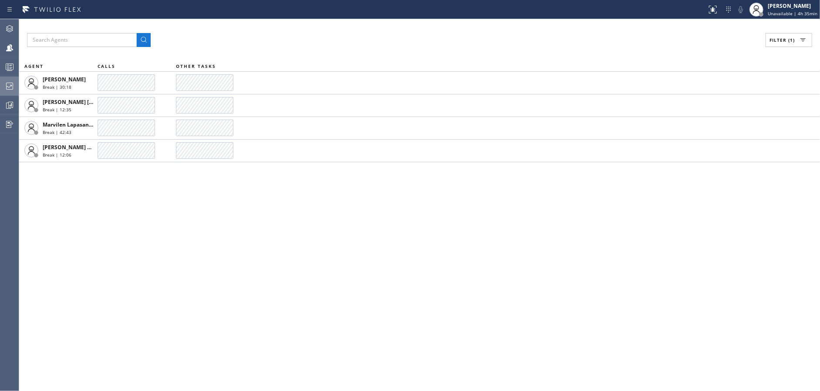
click at [795, 38] on button "Filter (1)" at bounding box center [788, 40] width 47 height 14
drag, startPoint x: 692, startPoint y: 101, endPoint x: 692, endPoint y: 116, distance: 15.7
click at [692, 102] on input "Available" at bounding box center [693, 103] width 10 height 10
checkbox input "true"
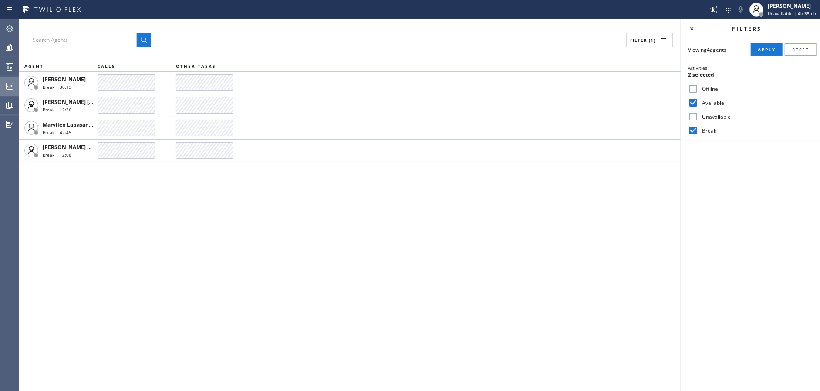
drag, startPoint x: 692, startPoint y: 116, endPoint x: 723, endPoint y: 86, distance: 42.8
click at [693, 117] on input "Unavailable" at bounding box center [693, 116] width 10 height 10
checkbox input "true"
click at [767, 53] on button "Apply" at bounding box center [767, 50] width 32 height 12
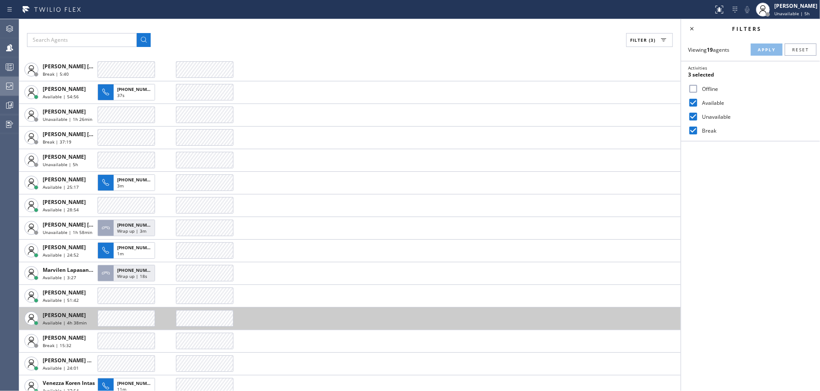
scroll to position [110, 0]
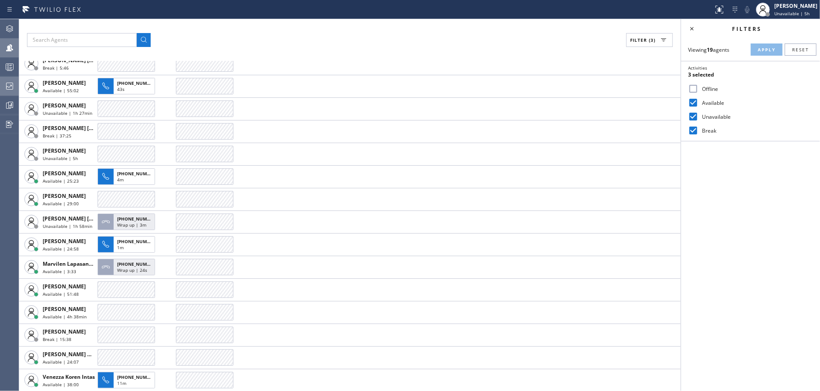
drag, startPoint x: 0, startPoint y: 69, endPoint x: 10, endPoint y: 50, distance: 21.2
click at [0, 69] on div at bounding box center [9, 67] width 19 height 10
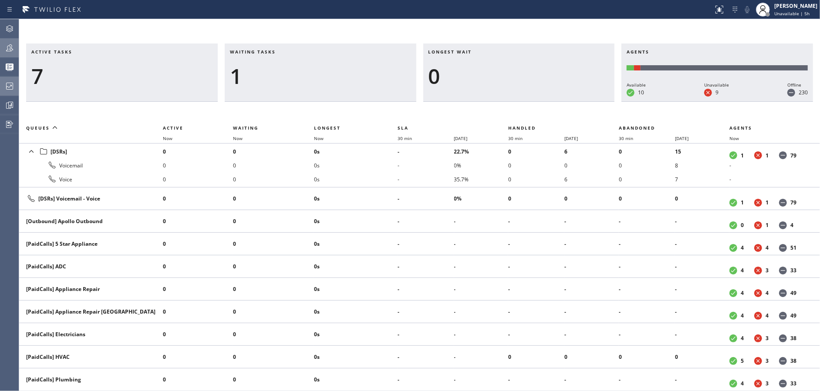
click at [11, 44] on icon at bounding box center [9, 48] width 10 height 10
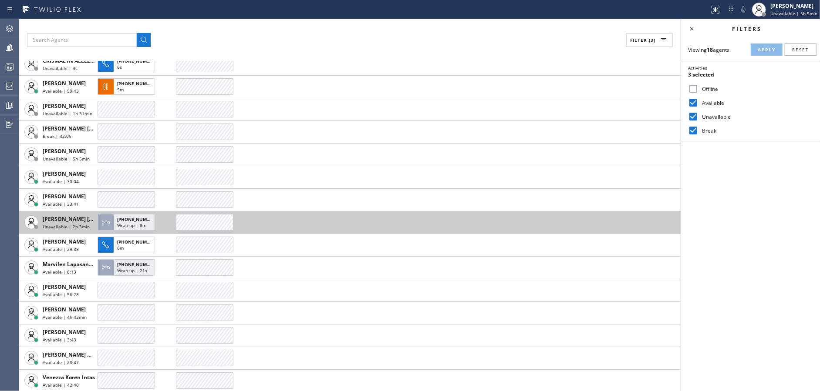
scroll to position [87, 0]
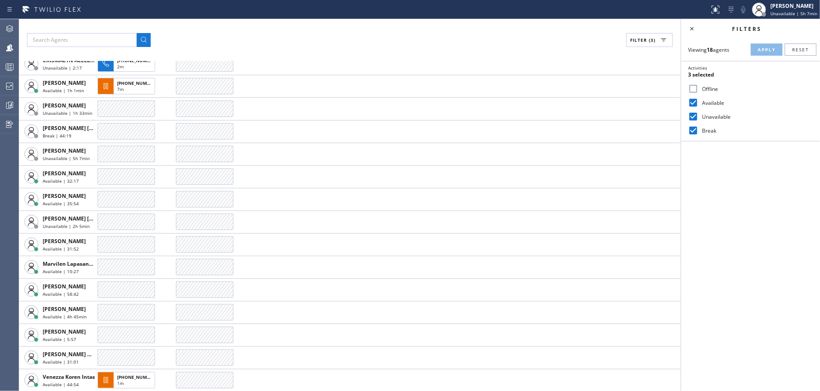
click at [270, 45] on div "Filter (3)" at bounding box center [350, 40] width 646 height 14
click at [269, 38] on div "Filter (3)" at bounding box center [350, 40] width 646 height 14
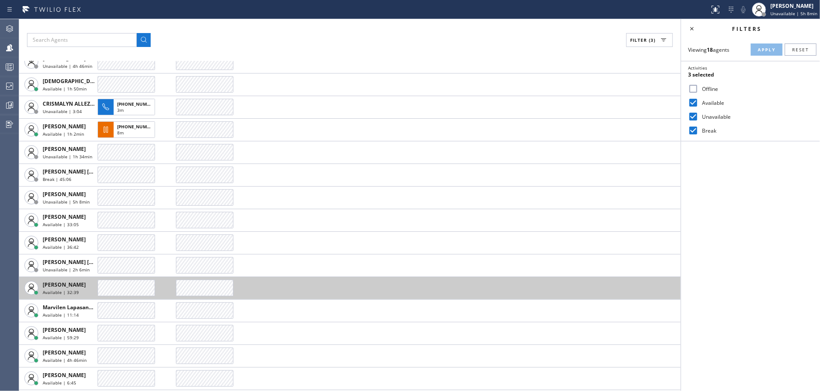
scroll to position [0, 0]
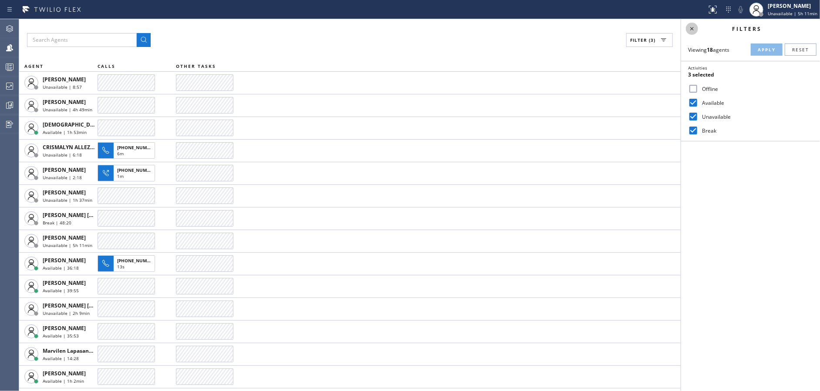
click at [694, 24] on icon at bounding box center [692, 29] width 10 height 10
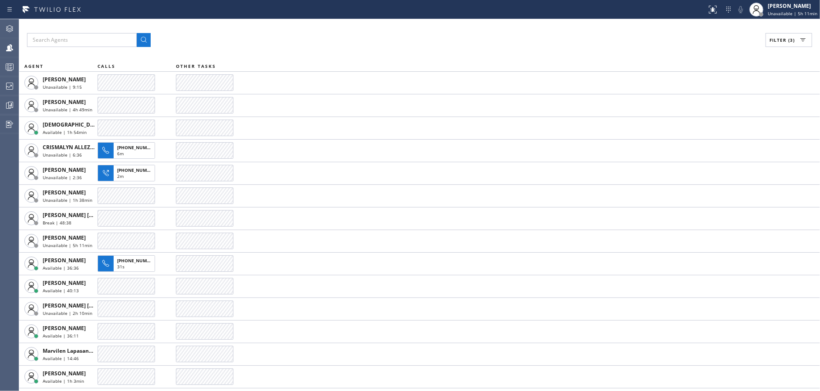
click at [294, 36] on div "Filter (3)" at bounding box center [419, 40] width 785 height 14
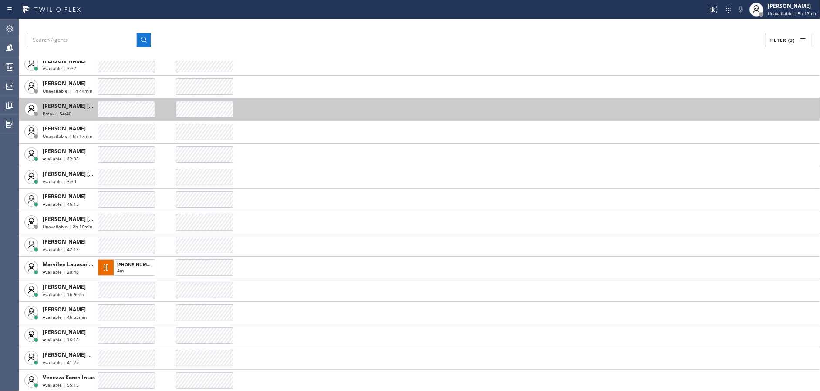
scroll to position [110, 0]
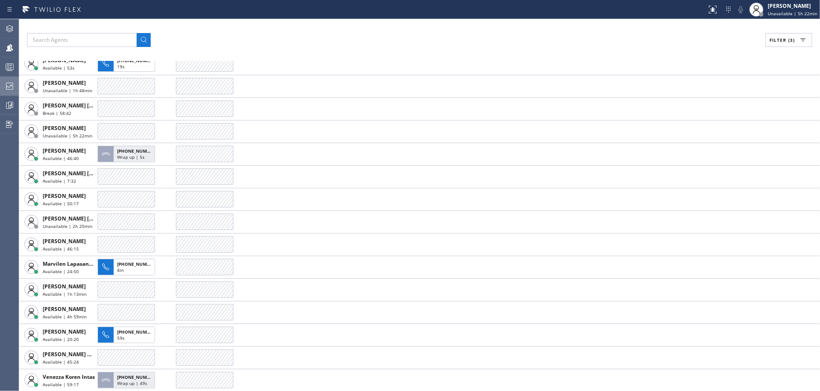
click at [10, 88] on icon at bounding box center [9, 86] width 10 height 10
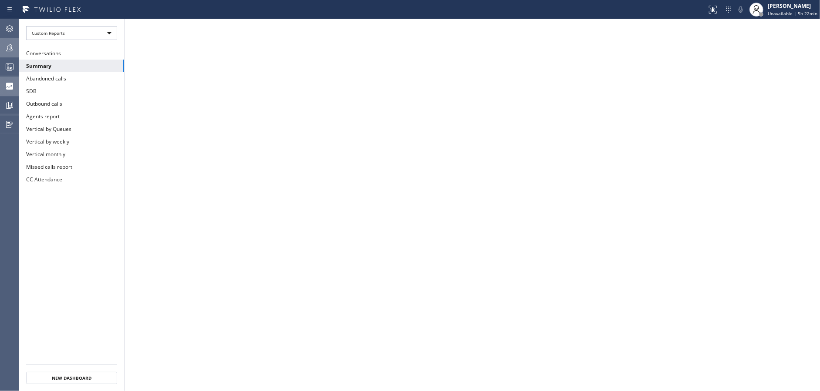
click at [0, 53] on div at bounding box center [9, 48] width 19 height 10
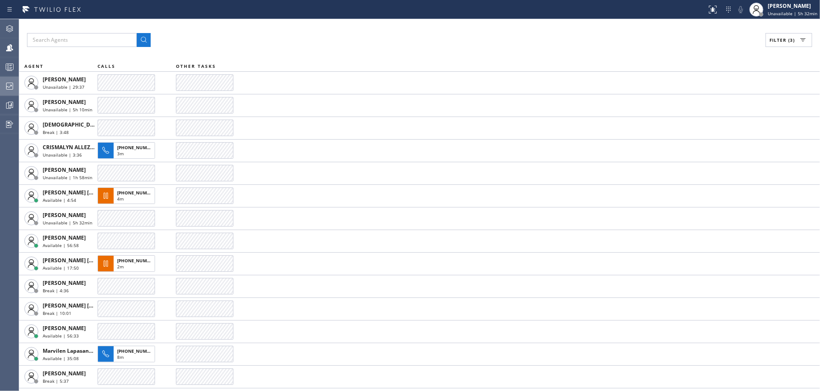
click at [293, 31] on div "Filter (3) AGENT CALLS OTHER TASKS Alynna Marie Pasumala Unavailable | 29:37 An…" at bounding box center [419, 205] width 801 height 372
click at [798, 14] on span "Unavailable | 5h 32min" at bounding box center [793, 13] width 50 height 6
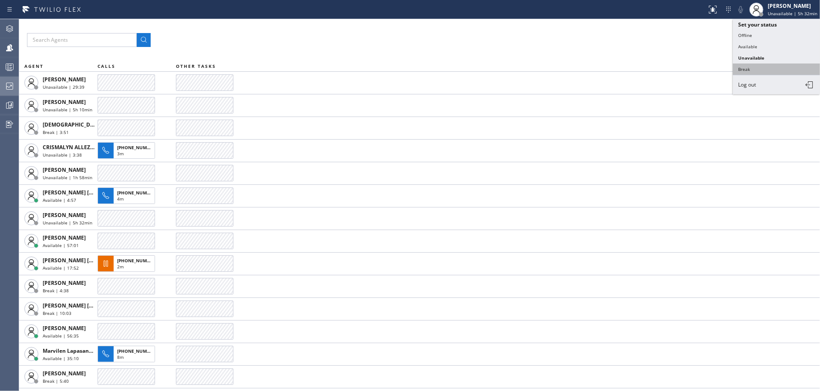
click at [772, 65] on button "Break" at bounding box center [776, 69] width 87 height 11
